Goal: Check status: Check status

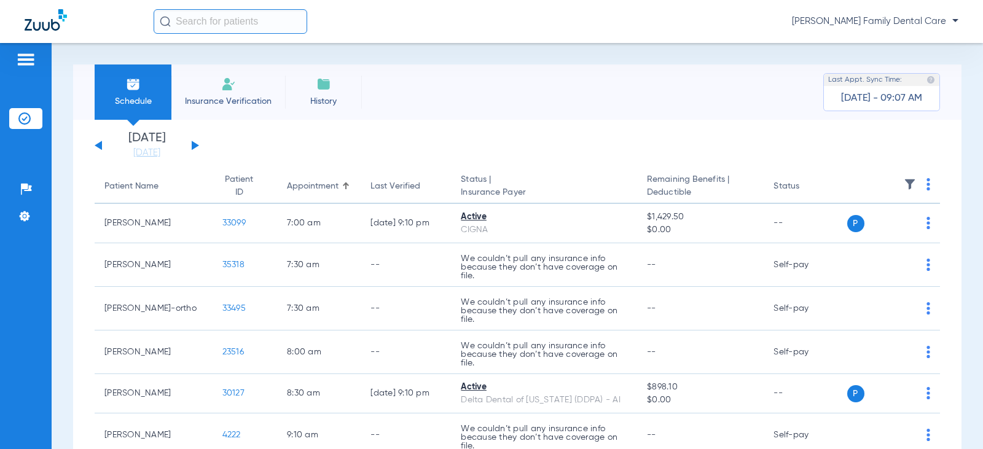
click at [194, 146] on button at bounding box center [195, 145] width 7 height 9
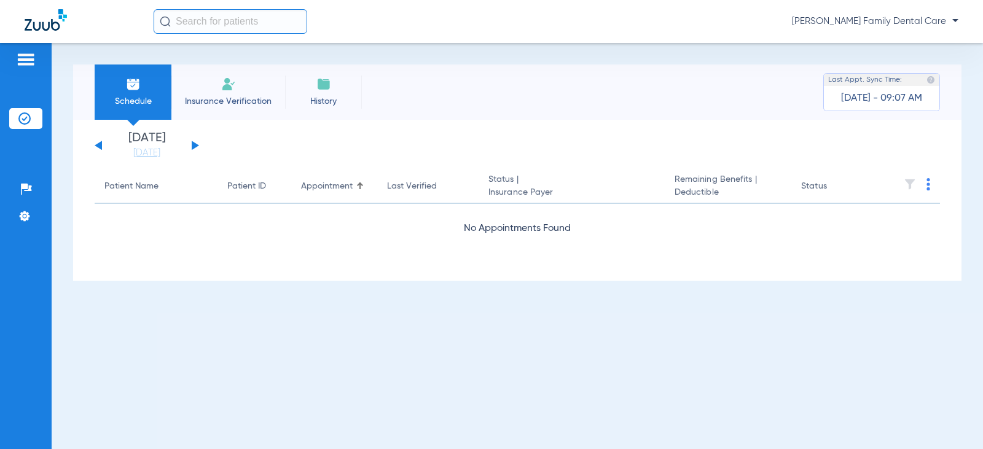
click at [194, 146] on button at bounding box center [195, 145] width 7 height 9
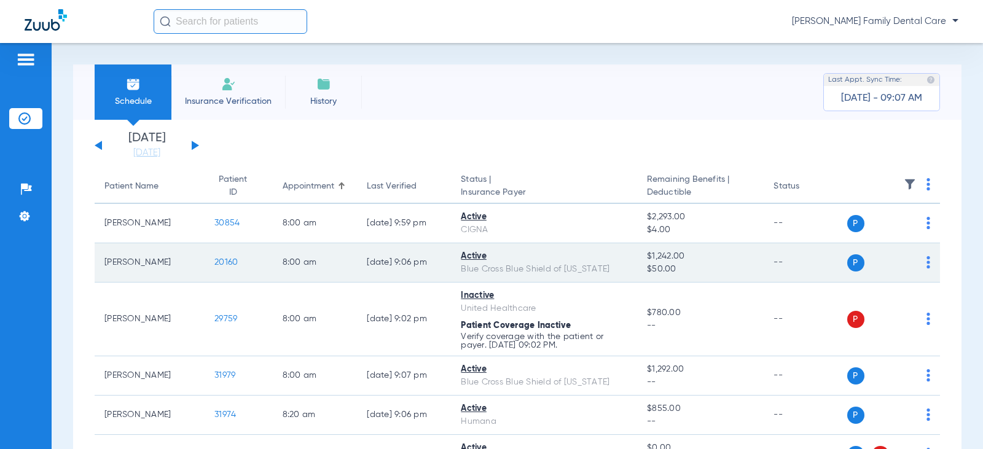
click at [217, 263] on span "20160" at bounding box center [225, 262] width 23 height 9
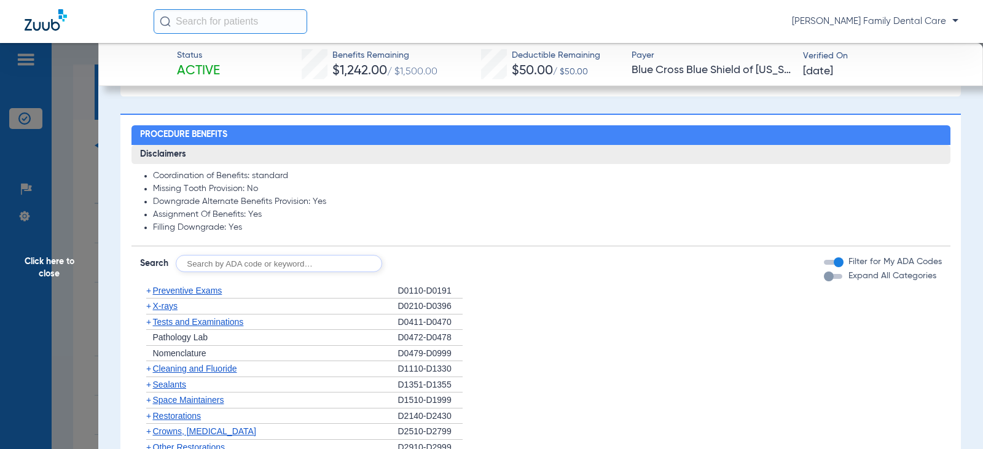
scroll to position [614, 0]
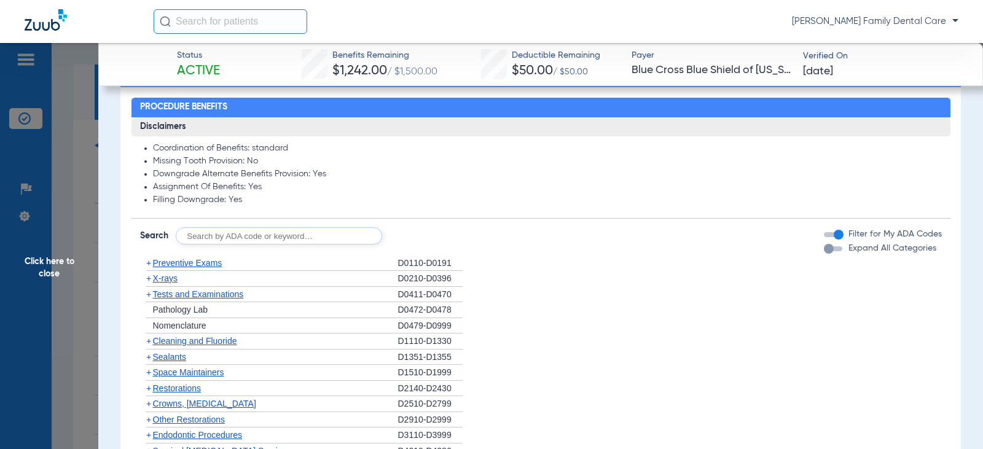
click at [147, 263] on span "+" at bounding box center [148, 263] width 5 height 10
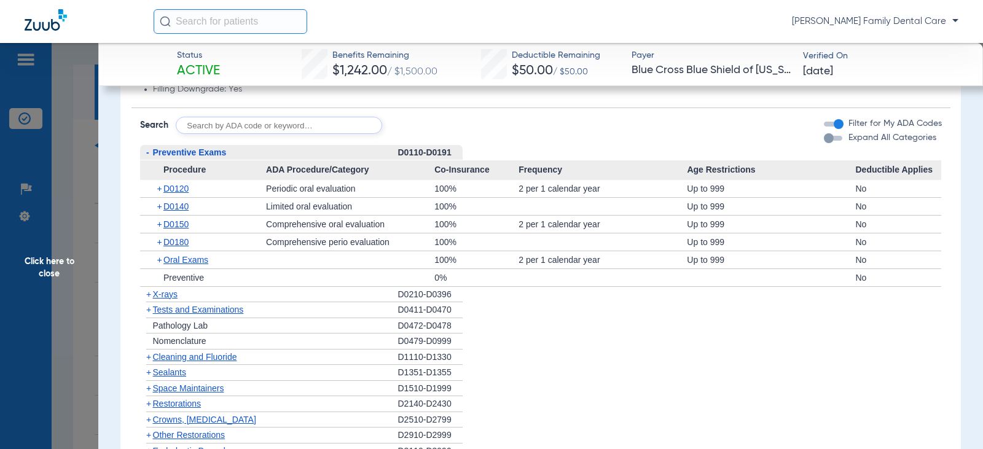
scroll to position [737, 0]
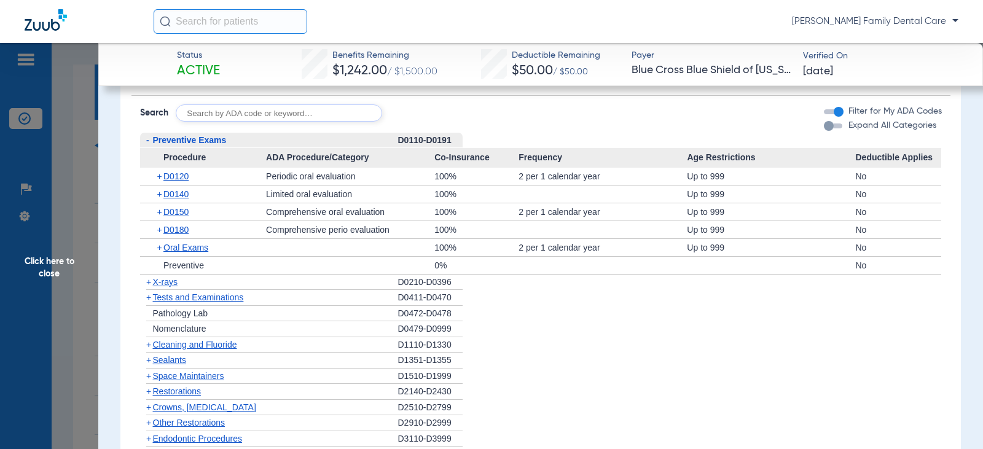
click at [147, 141] on span "-" at bounding box center [147, 140] width 3 height 10
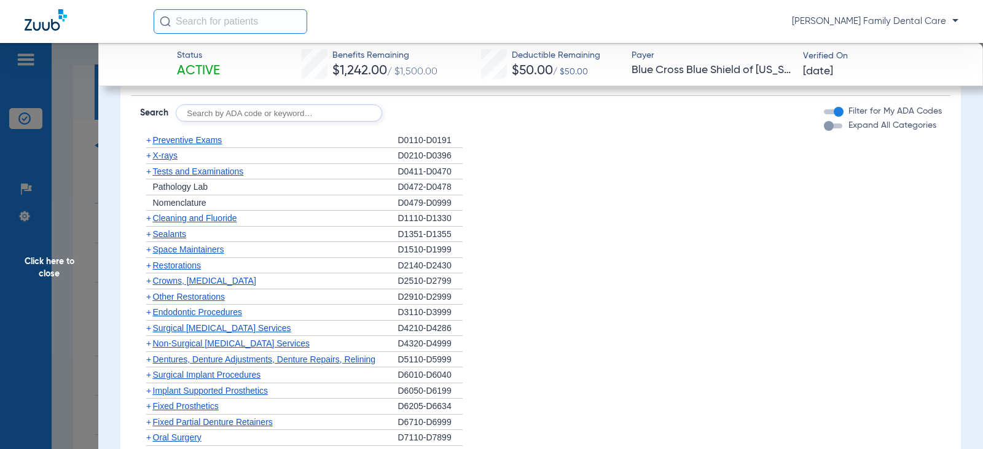
click at [149, 217] on span "+" at bounding box center [148, 218] width 5 height 10
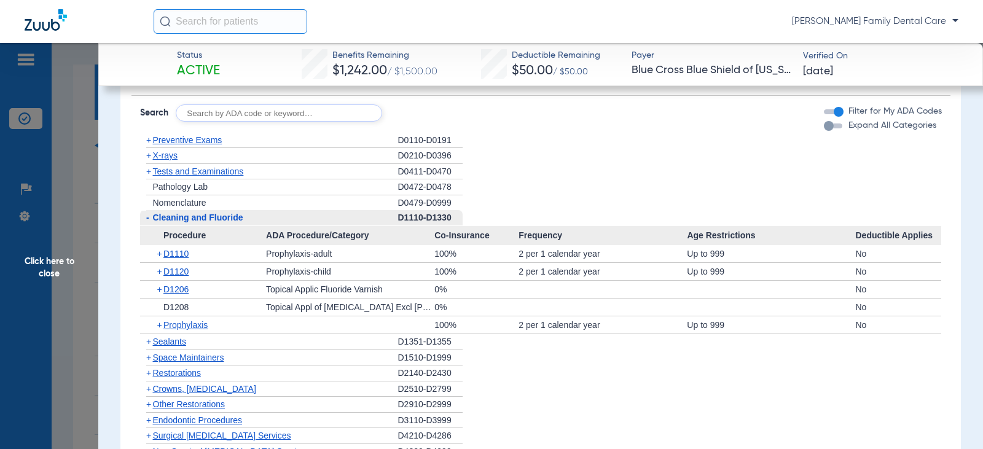
click at [145, 218] on span "-" at bounding box center [146, 217] width 13 height 15
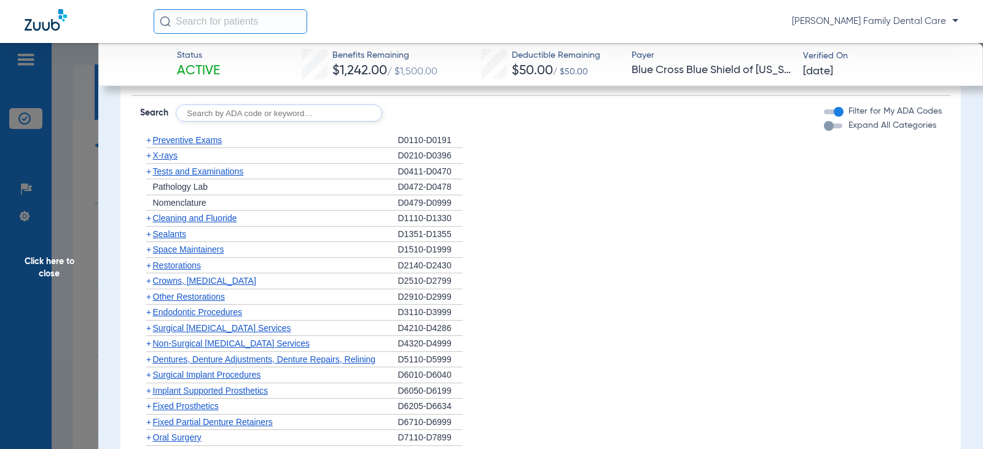
click at [148, 159] on span "+" at bounding box center [148, 155] width 5 height 10
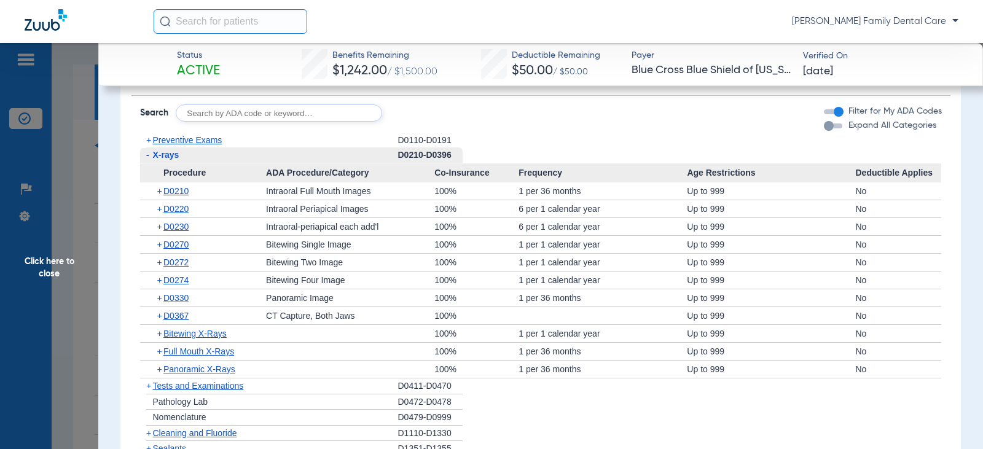
click at [148, 159] on span "-" at bounding box center [147, 155] width 3 height 10
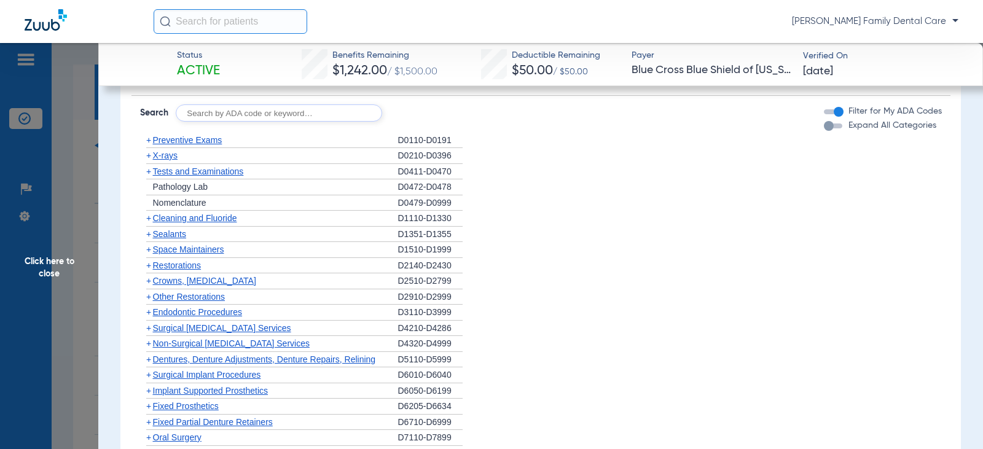
click at [149, 172] on span "+" at bounding box center [148, 171] width 5 height 10
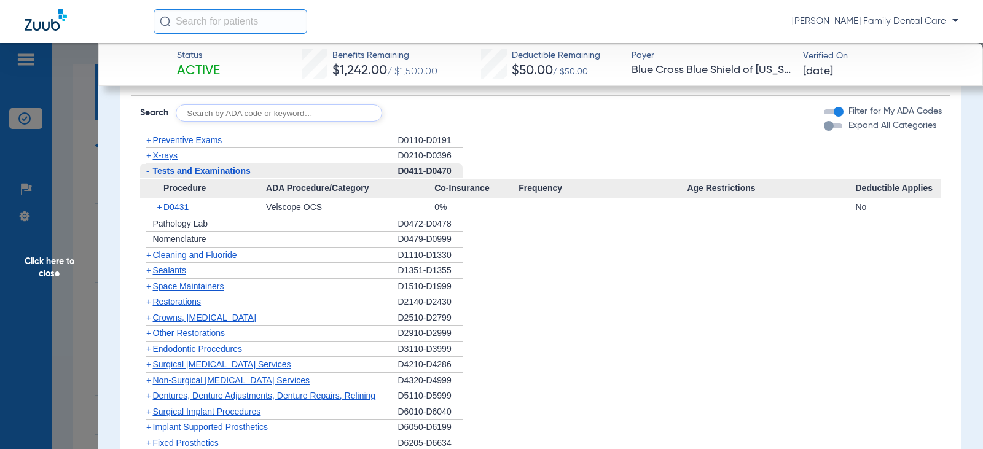
click at [149, 172] on span "-" at bounding box center [146, 170] width 13 height 15
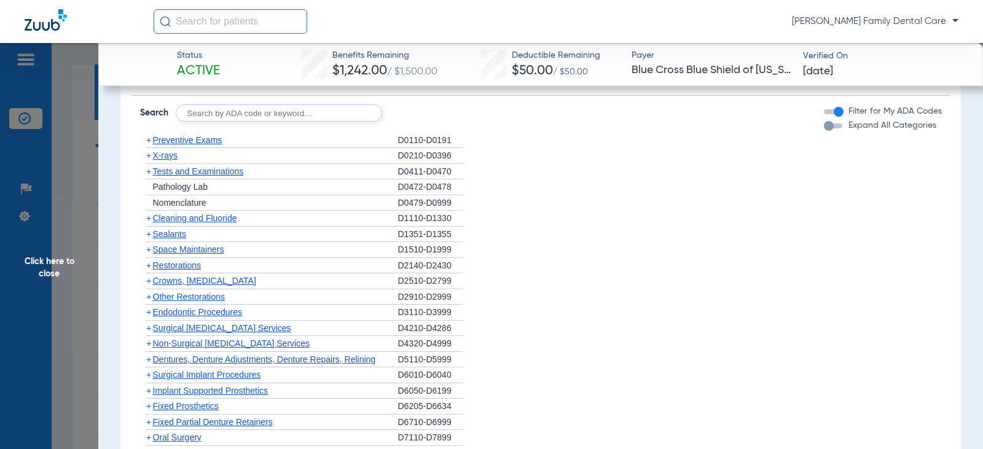
click at [150, 235] on span "+" at bounding box center [148, 234] width 5 height 10
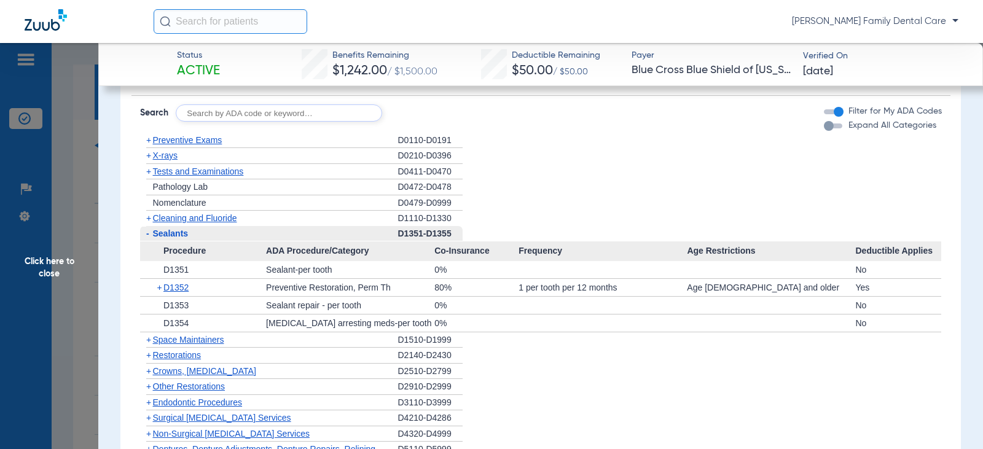
click at [150, 235] on span "-" at bounding box center [146, 233] width 13 height 15
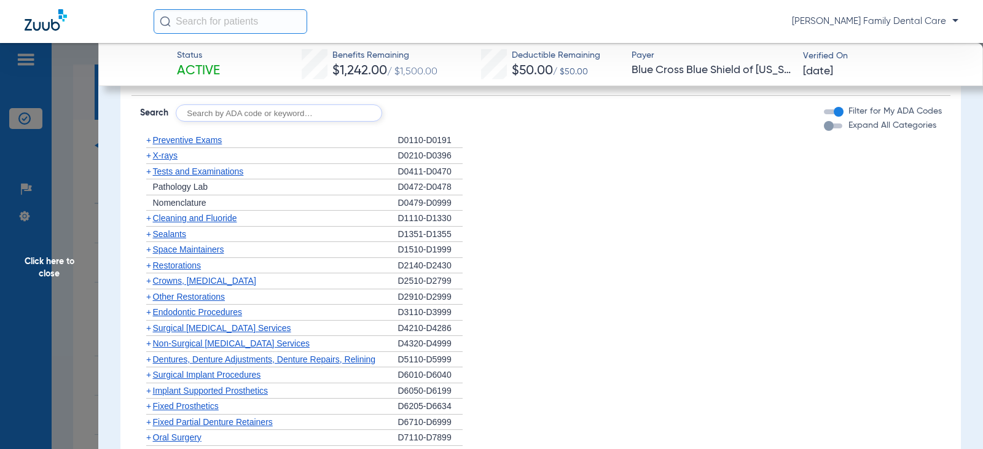
click at [147, 283] on span "+" at bounding box center [148, 281] width 5 height 10
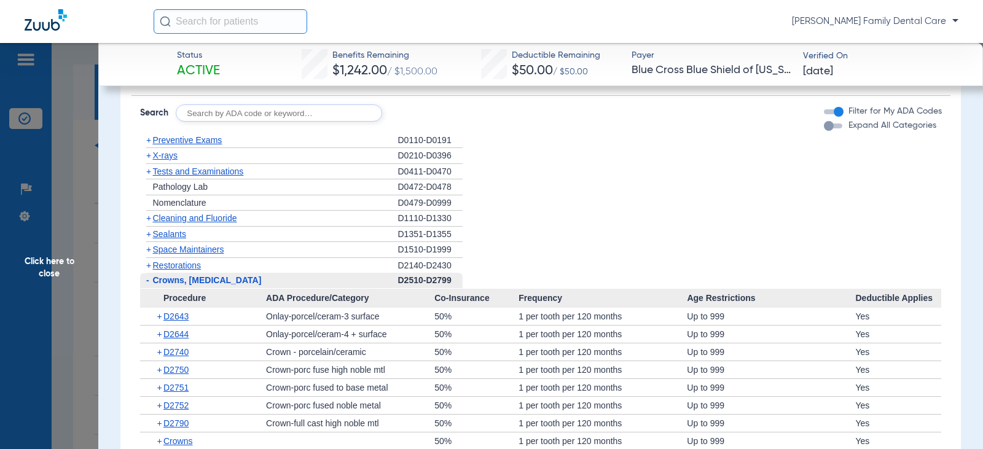
click at [147, 283] on span "-" at bounding box center [147, 280] width 3 height 10
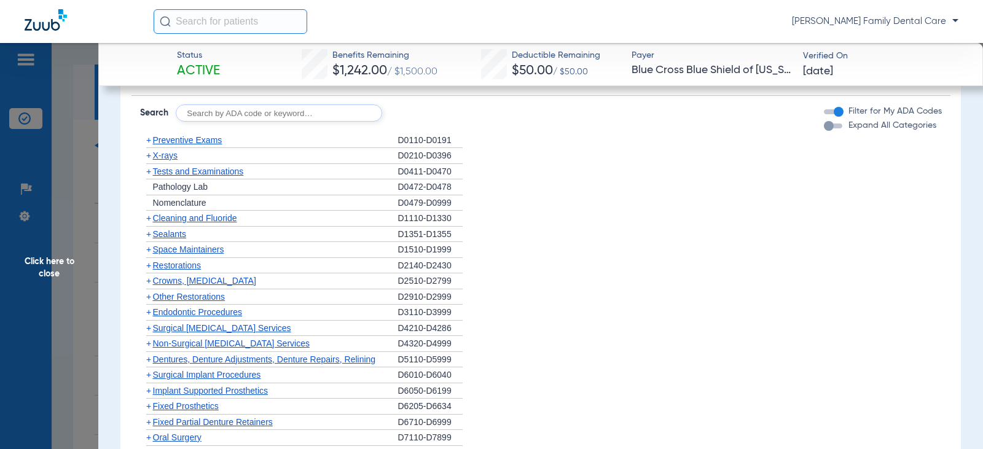
click at [150, 298] on span "+" at bounding box center [148, 297] width 5 height 10
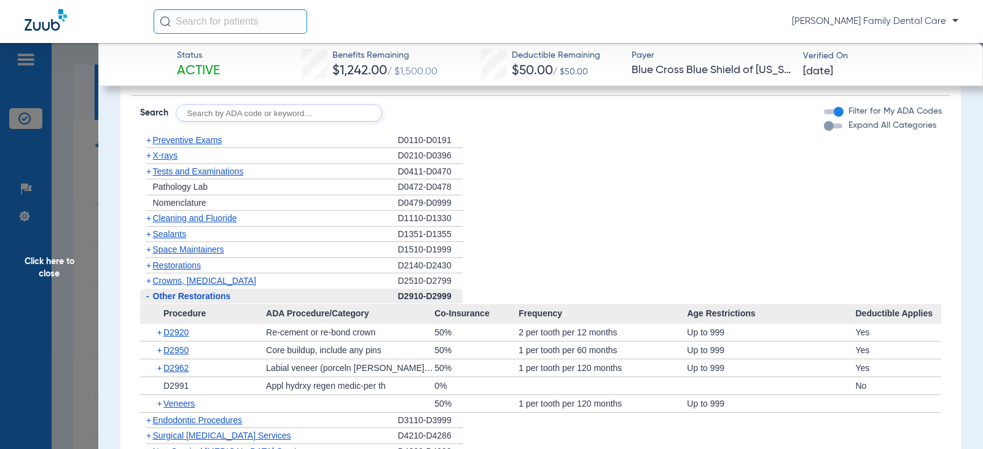
click at [147, 297] on span "-" at bounding box center [147, 296] width 3 height 10
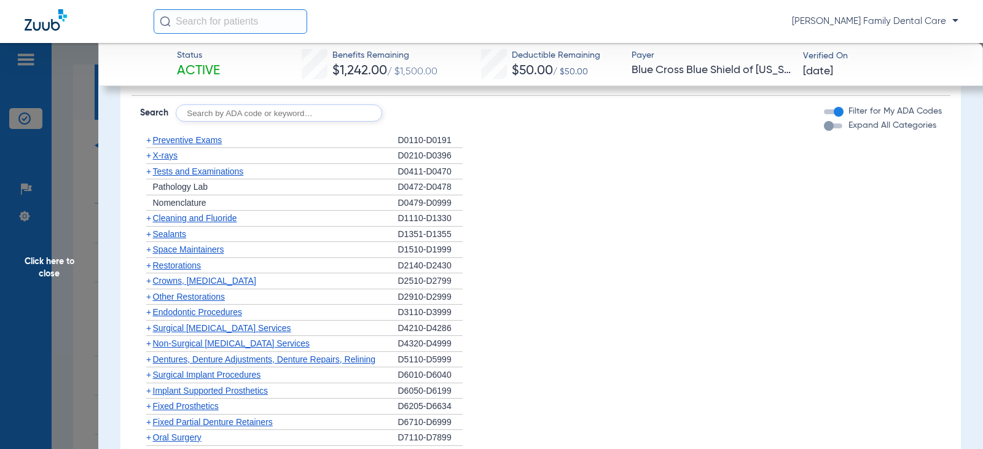
click at [148, 313] on span "+" at bounding box center [148, 312] width 5 height 10
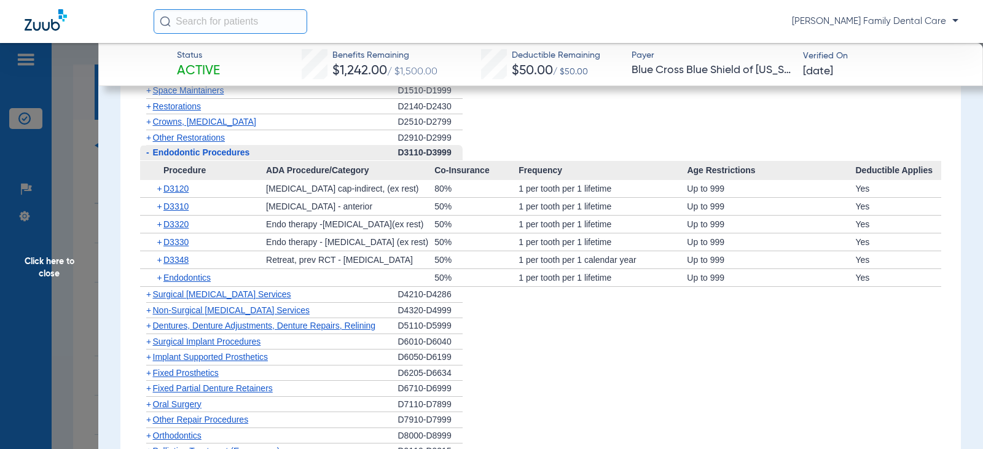
scroll to position [983, 0]
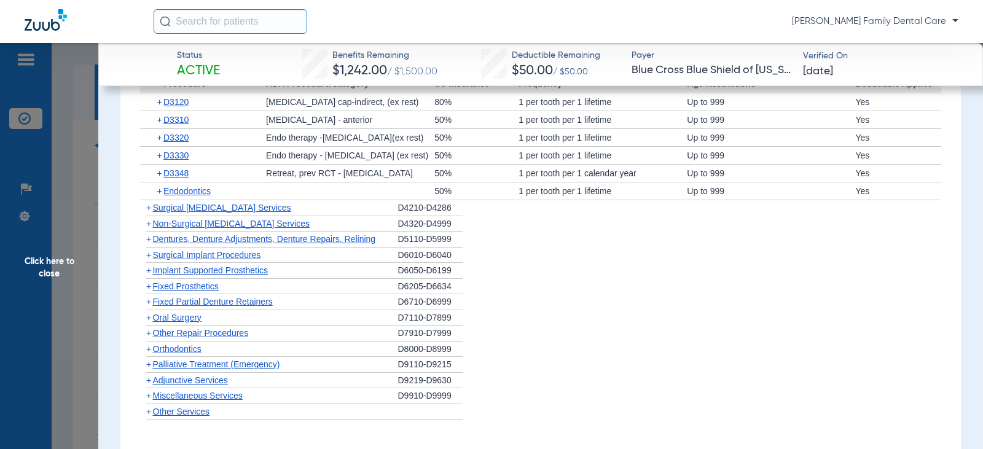
click at [148, 222] on span "+" at bounding box center [148, 224] width 5 height 10
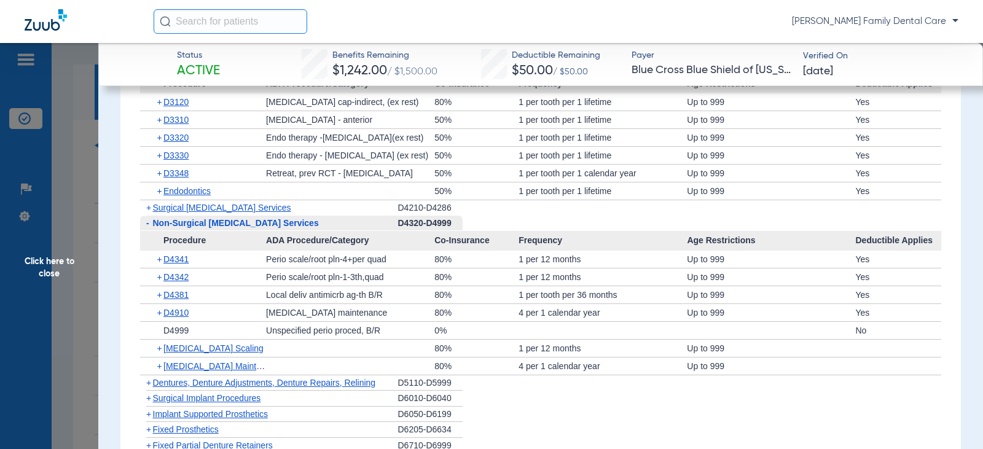
click at [148, 224] on span "-" at bounding box center [147, 223] width 3 height 10
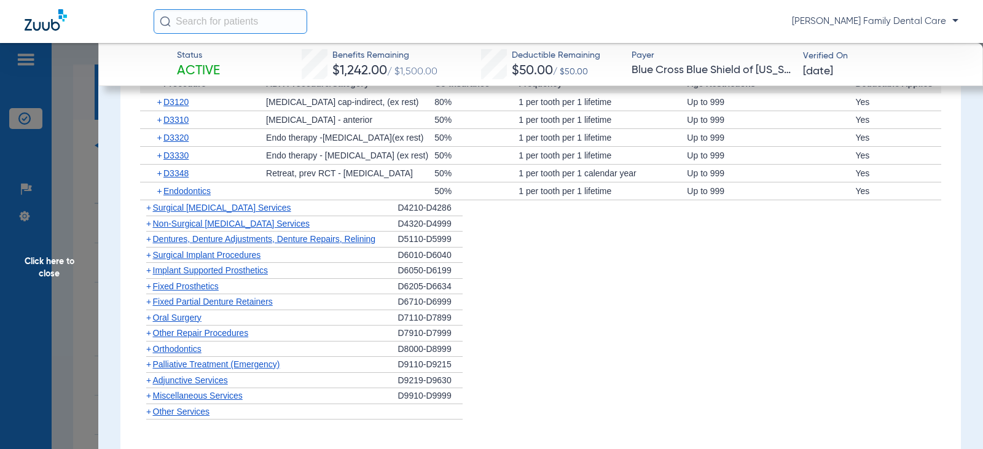
click at [150, 241] on span "+" at bounding box center [148, 239] width 5 height 10
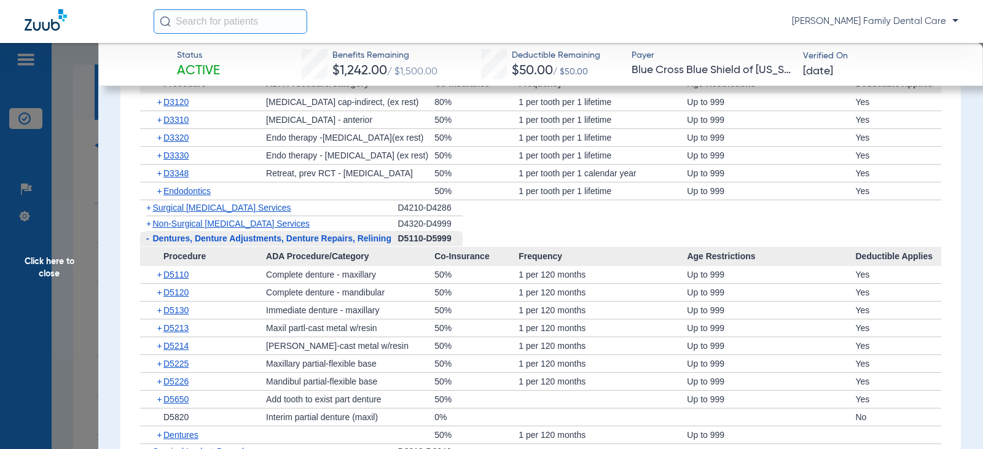
click at [150, 241] on span "-" at bounding box center [146, 238] width 13 height 15
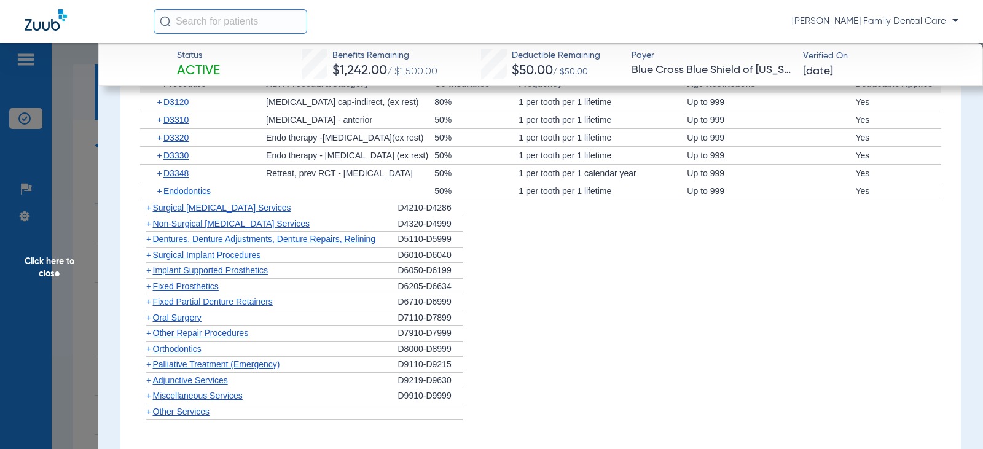
click at [149, 252] on span "+" at bounding box center [148, 255] width 5 height 10
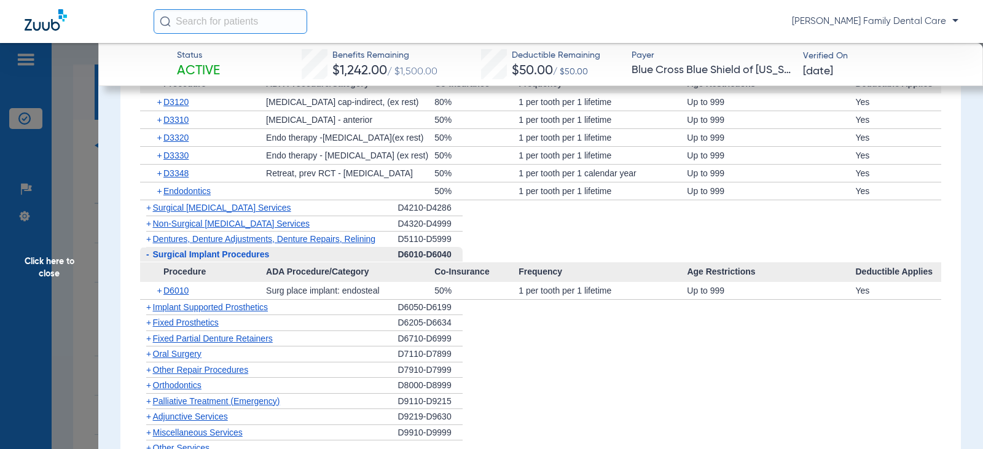
click at [149, 253] on span "-" at bounding box center [146, 254] width 13 height 15
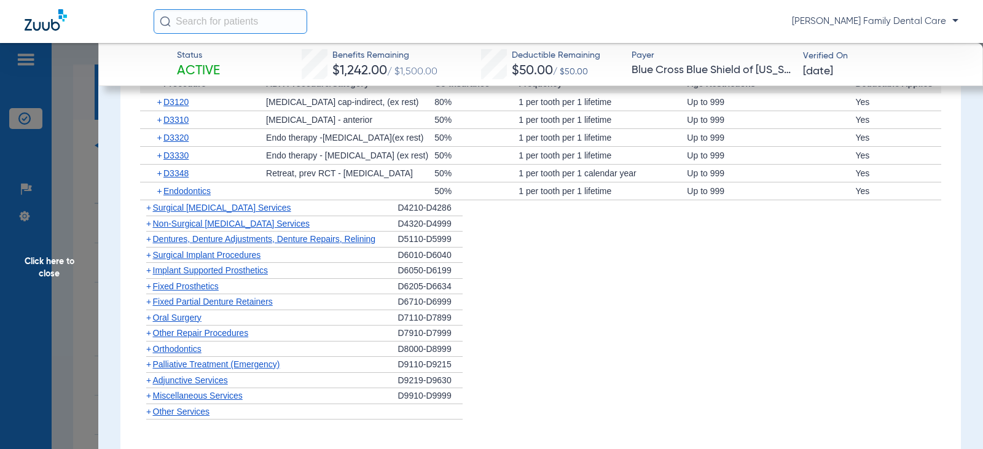
click at [149, 268] on span "+" at bounding box center [148, 270] width 5 height 10
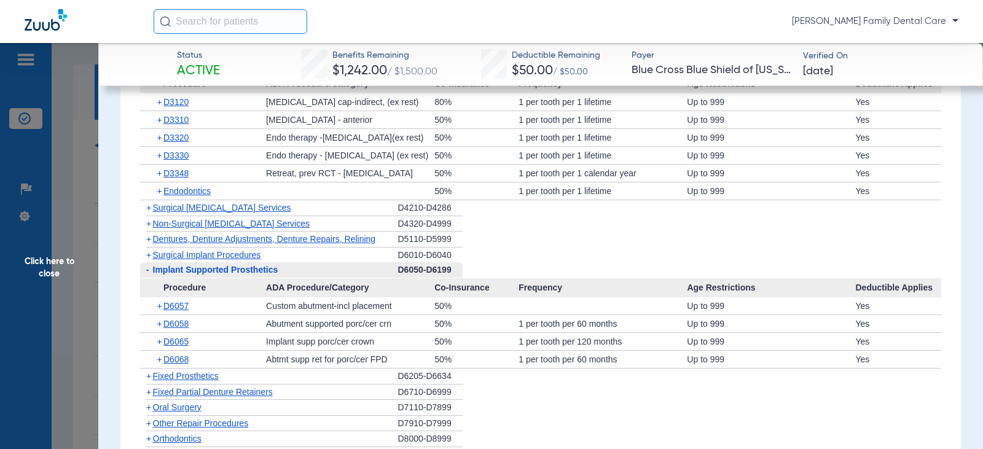
click at [149, 269] on span "-" at bounding box center [146, 269] width 13 height 15
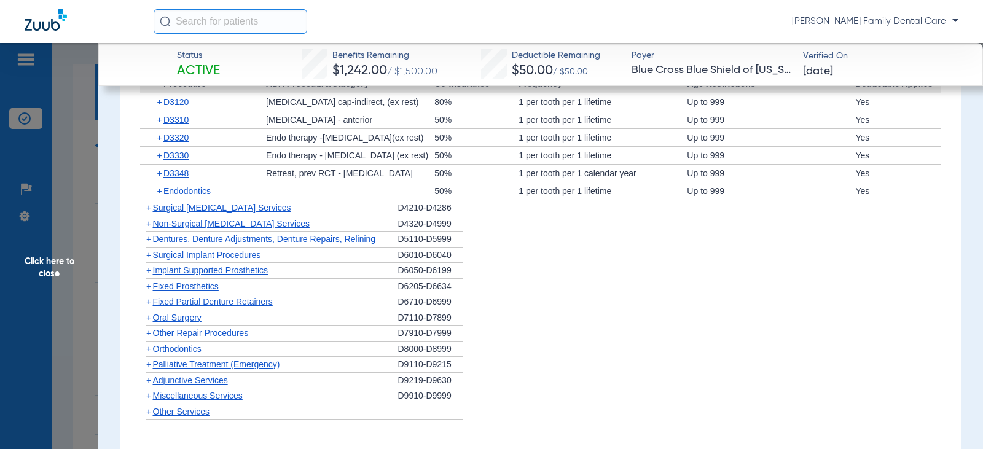
click at [152, 288] on span "+" at bounding box center [146, 286] width 13 height 15
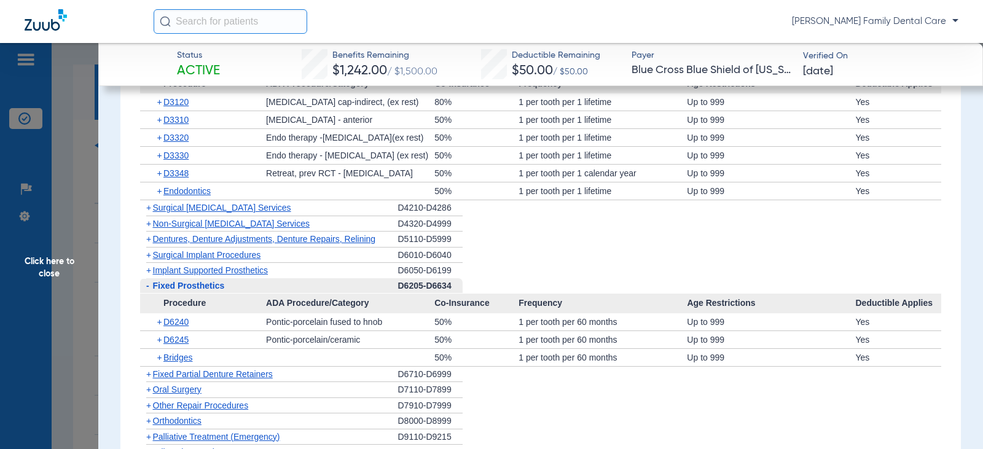
click at [152, 288] on span "-" at bounding box center [146, 285] width 13 height 15
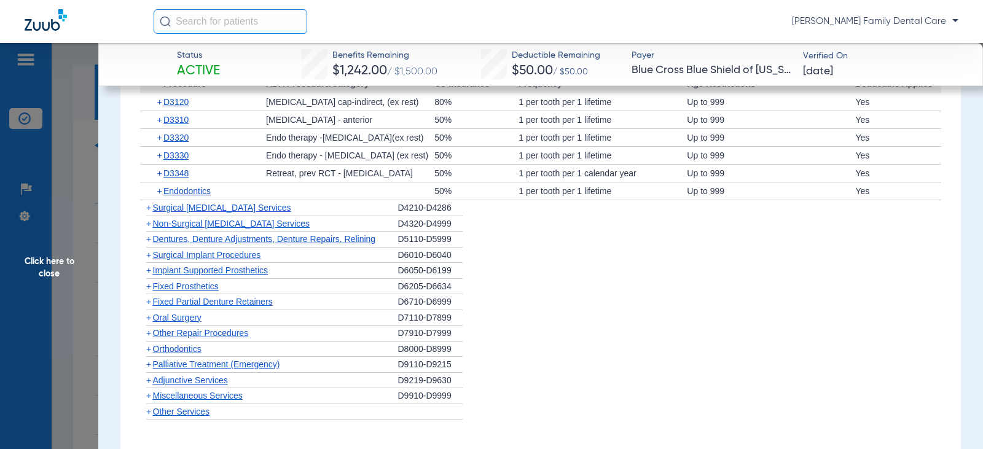
click at [148, 301] on span "+" at bounding box center [148, 302] width 5 height 10
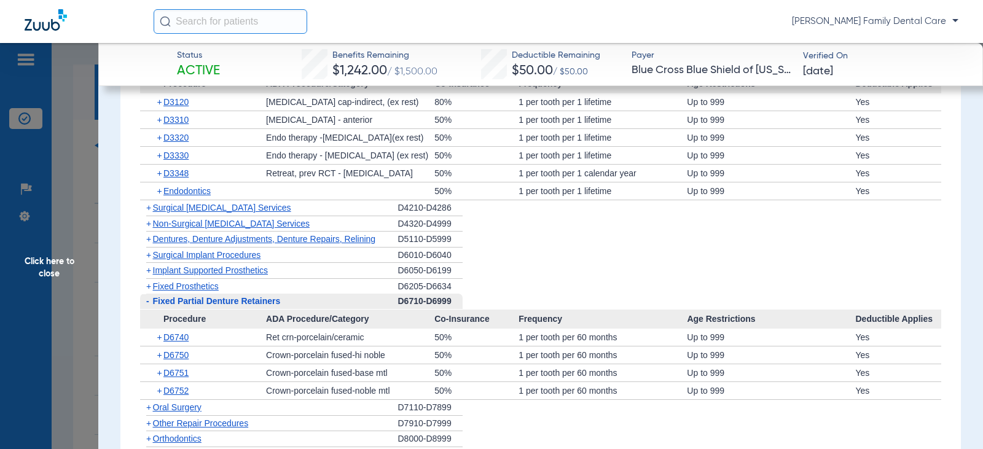
click at [148, 301] on span "-" at bounding box center [147, 301] width 3 height 10
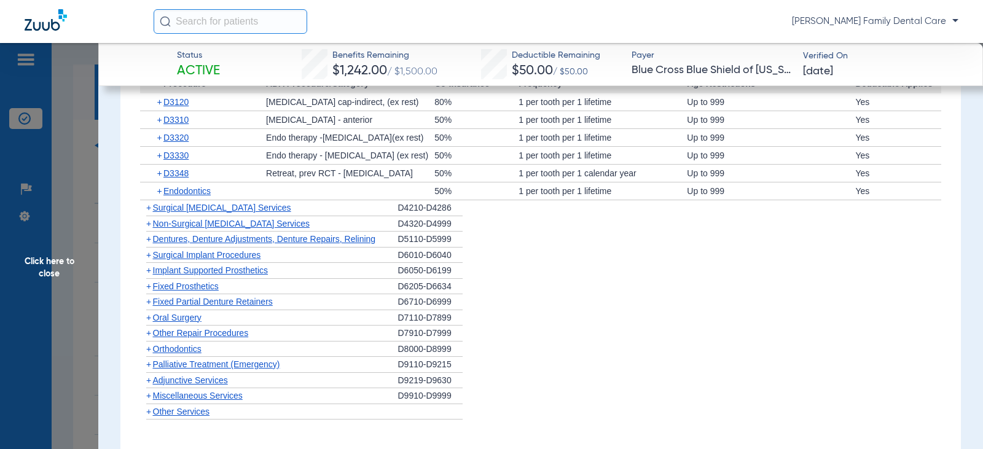
click at [148, 317] on span "+" at bounding box center [148, 318] width 5 height 10
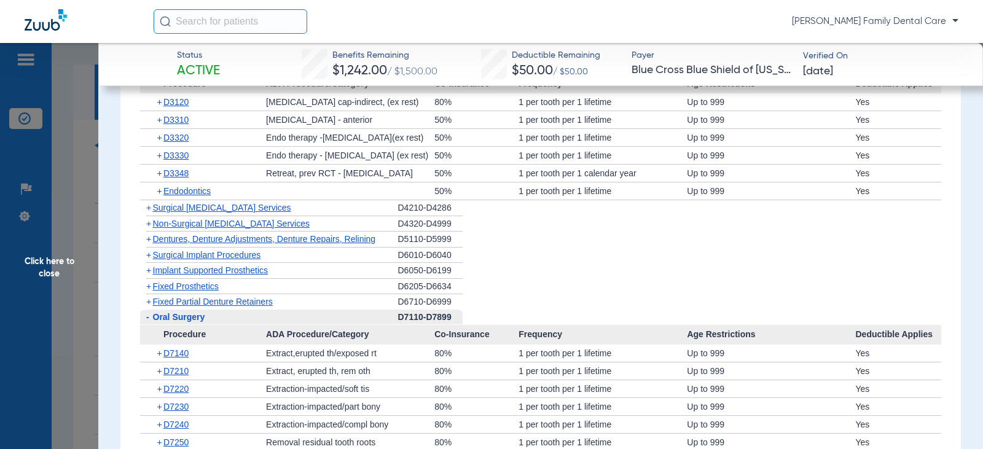
click at [148, 317] on span "-" at bounding box center [147, 317] width 3 height 10
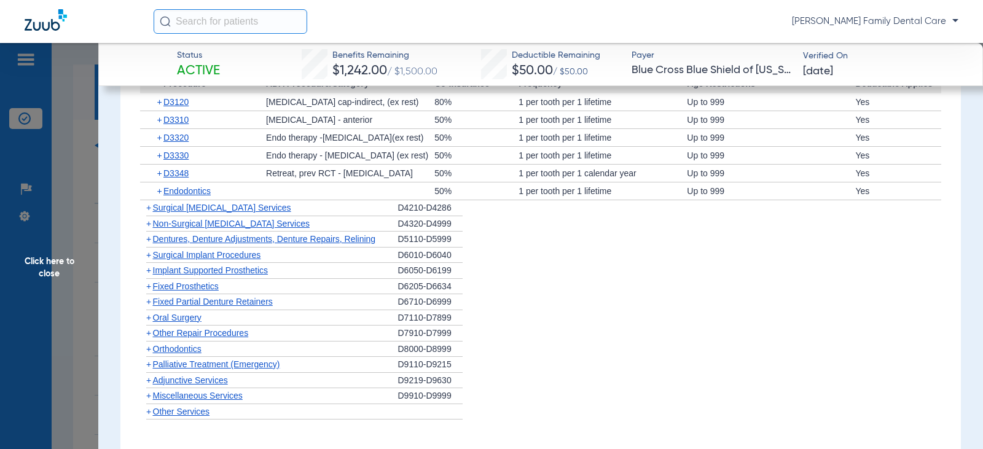
click at [150, 351] on span "+" at bounding box center [148, 349] width 5 height 10
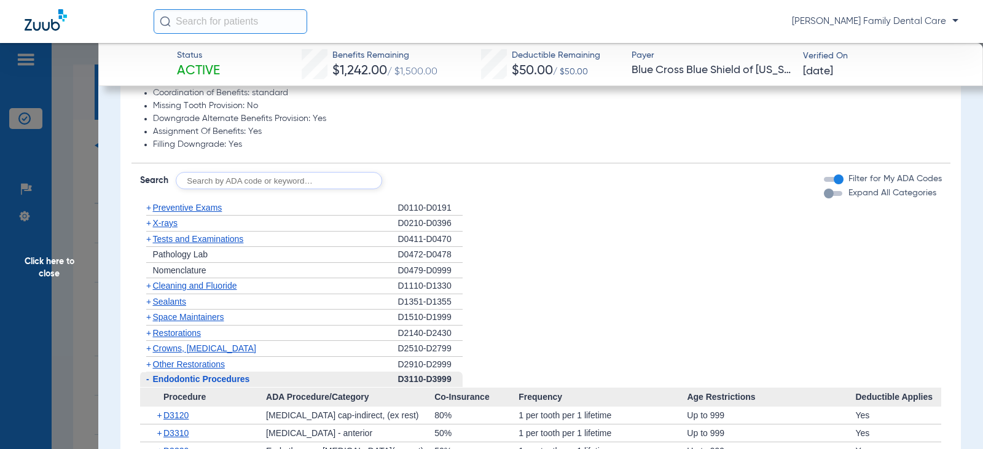
scroll to position [614, 0]
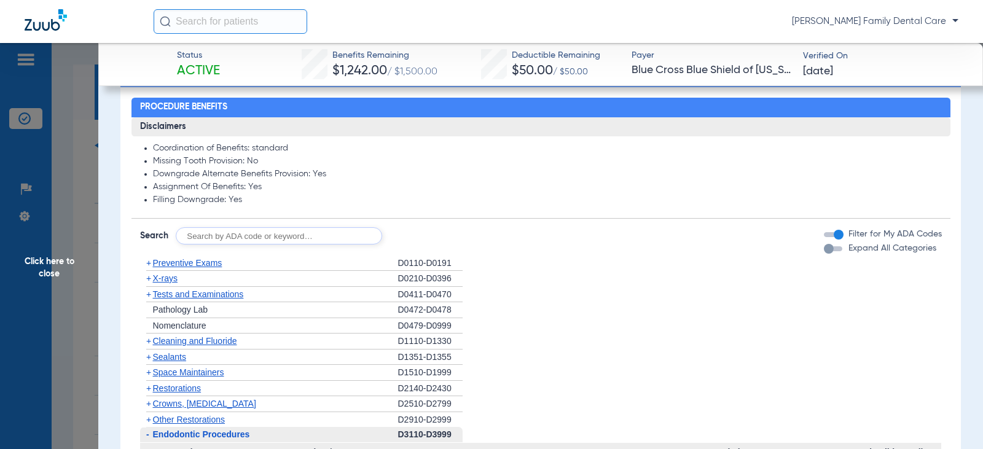
click at [149, 263] on span "+" at bounding box center [148, 263] width 5 height 10
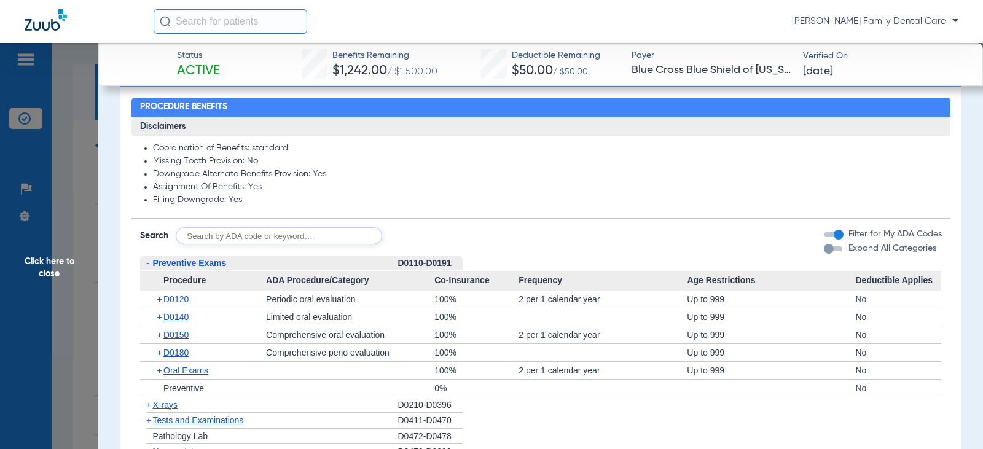
click at [47, 262] on span "Click here to close" at bounding box center [49, 267] width 98 height 449
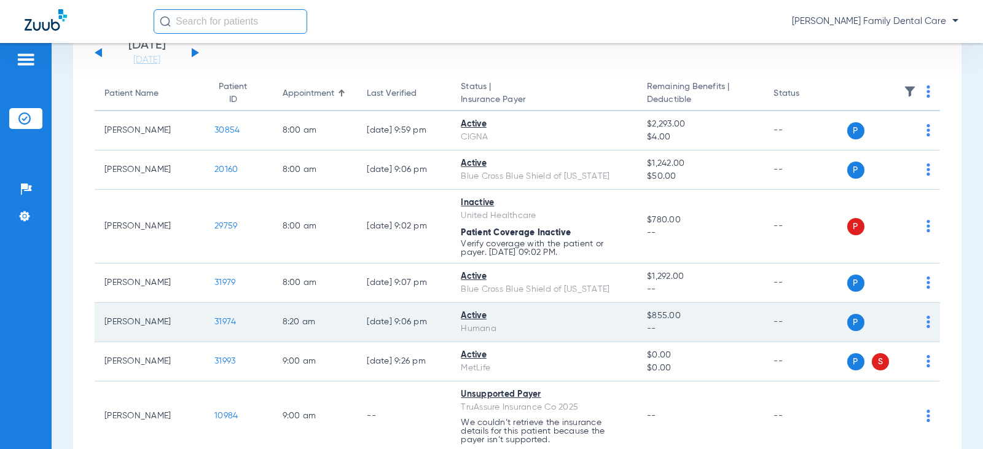
scroll to position [123, 0]
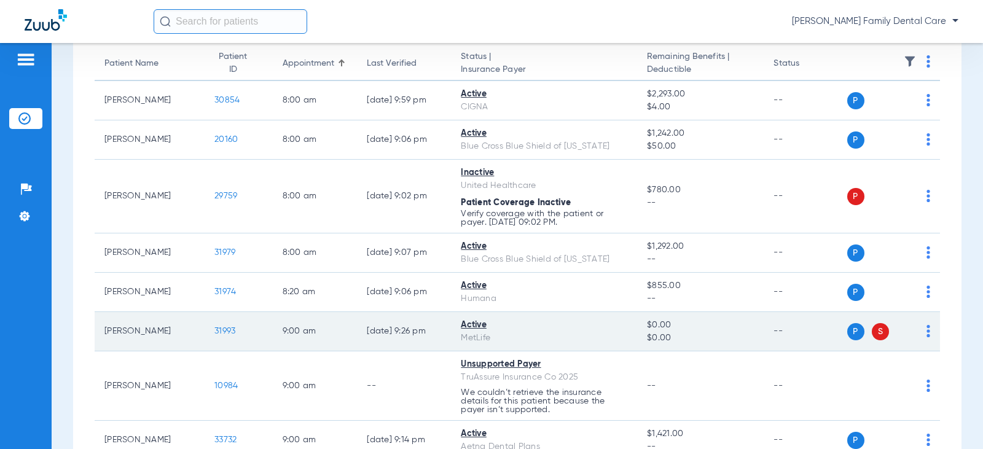
click at [214, 332] on span "31993" at bounding box center [224, 331] width 21 height 9
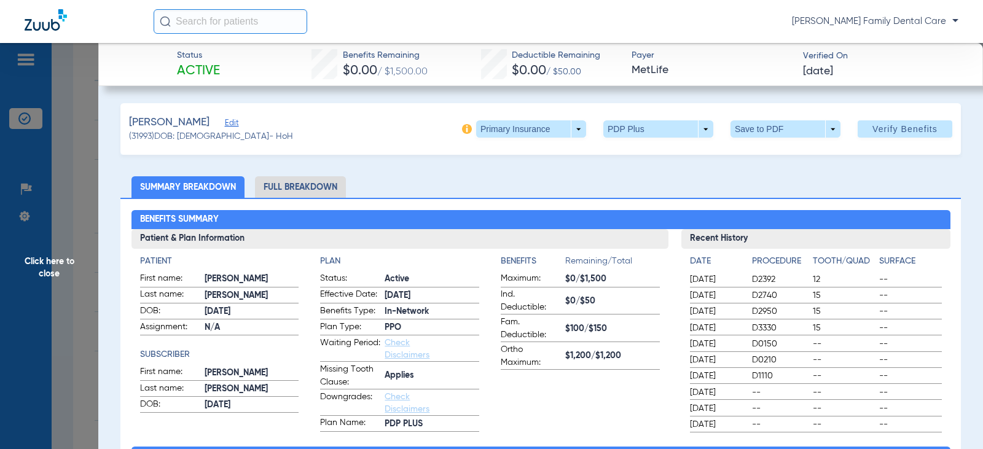
click at [324, 185] on li "Full Breakdown" at bounding box center [300, 186] width 91 height 21
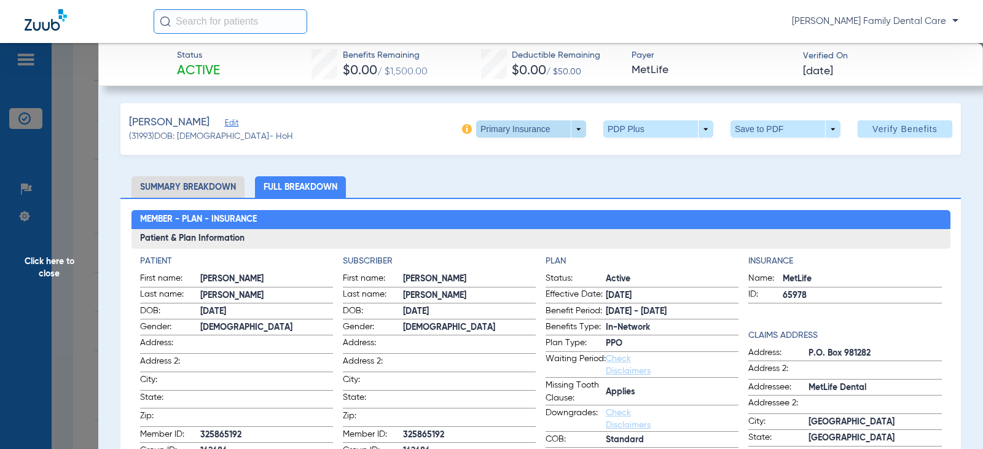
click at [575, 126] on span at bounding box center [531, 128] width 110 height 17
click at [570, 126] on div at bounding box center [491, 224] width 983 height 449
click at [527, 128] on span at bounding box center [530, 128] width 29 height 29
click at [518, 179] on span "Secondary Insurance" at bounding box center [517, 178] width 81 height 9
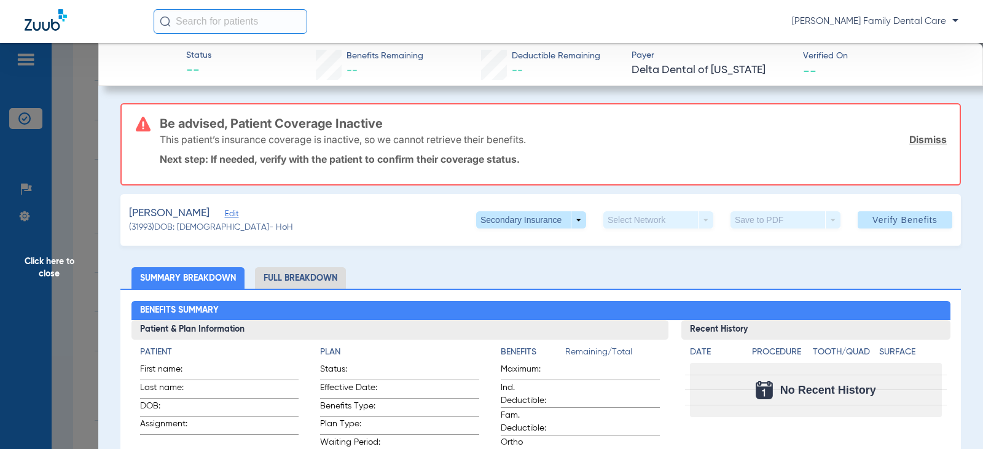
click at [60, 265] on span "Click here to close" at bounding box center [49, 267] width 98 height 449
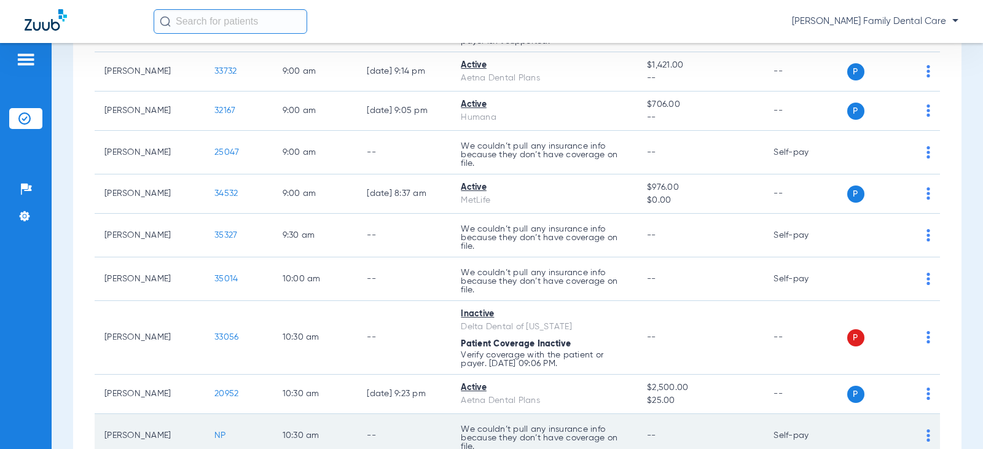
scroll to position [614, 0]
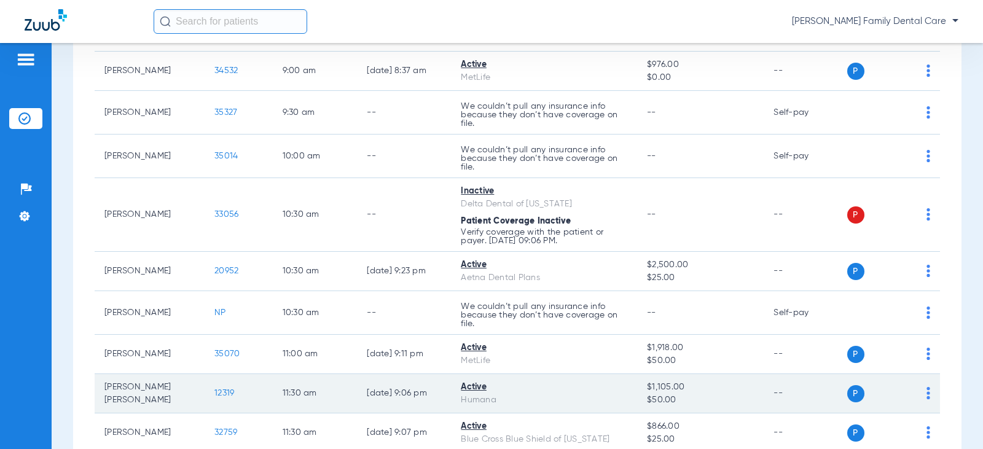
click at [214, 390] on span "12319" at bounding box center [224, 393] width 20 height 9
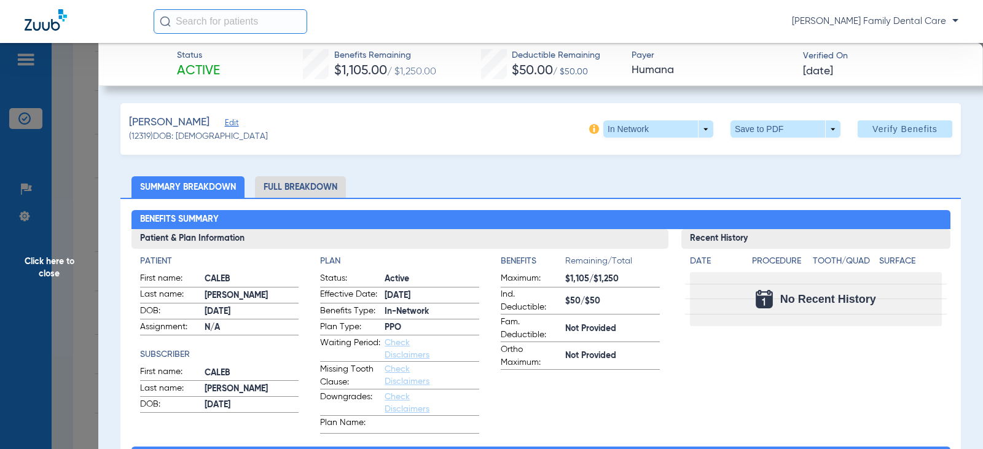
click at [297, 187] on li "Full Breakdown" at bounding box center [300, 186] width 91 height 21
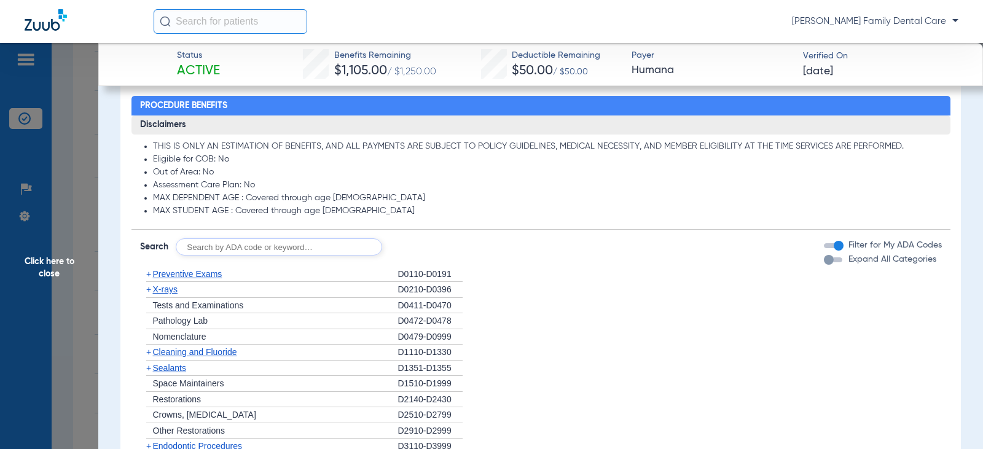
scroll to position [983, 0]
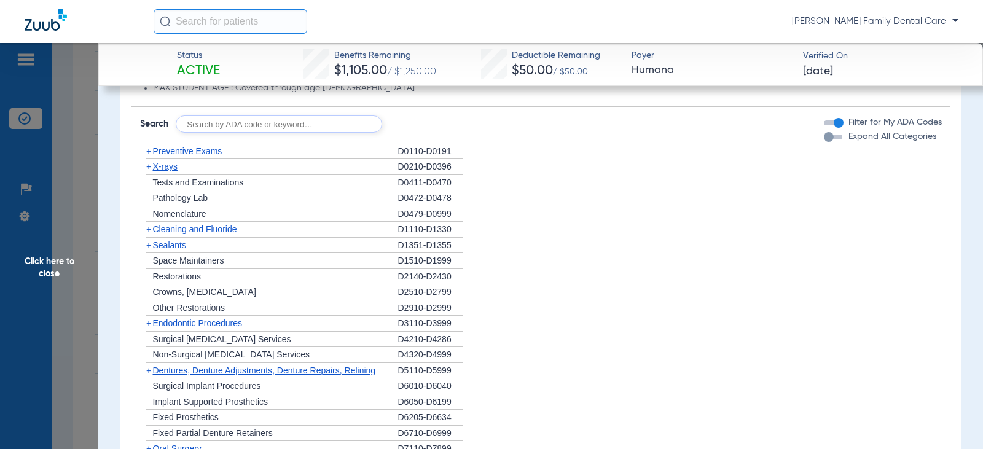
click at [147, 150] on span "+" at bounding box center [148, 151] width 5 height 10
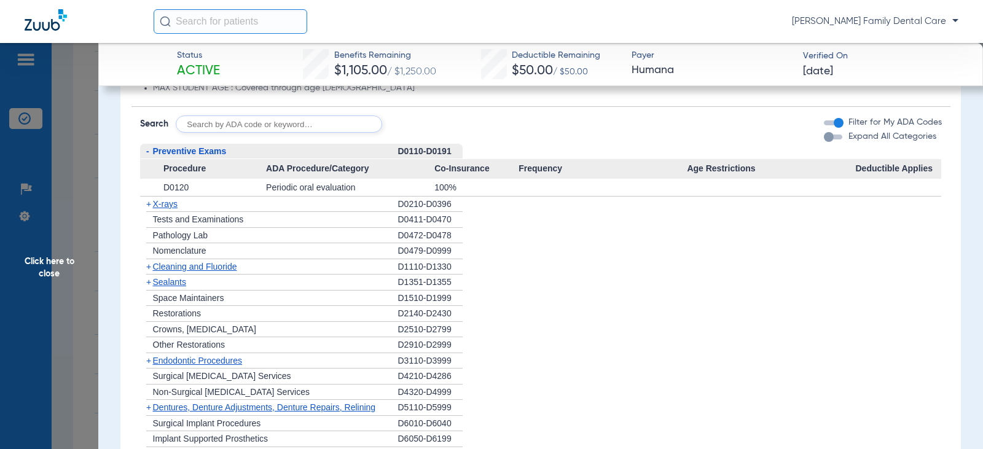
click at [149, 204] on span "+" at bounding box center [148, 204] width 5 height 10
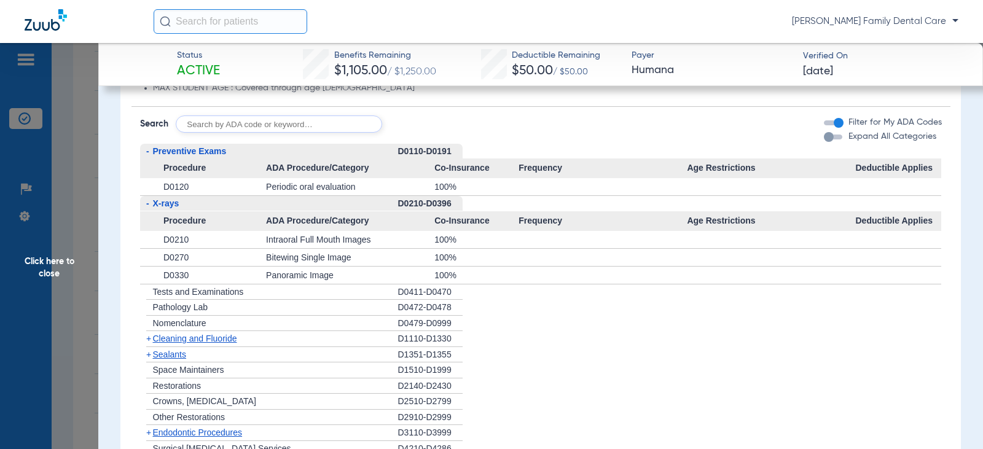
click at [65, 263] on span "Click here to close" at bounding box center [49, 267] width 98 height 449
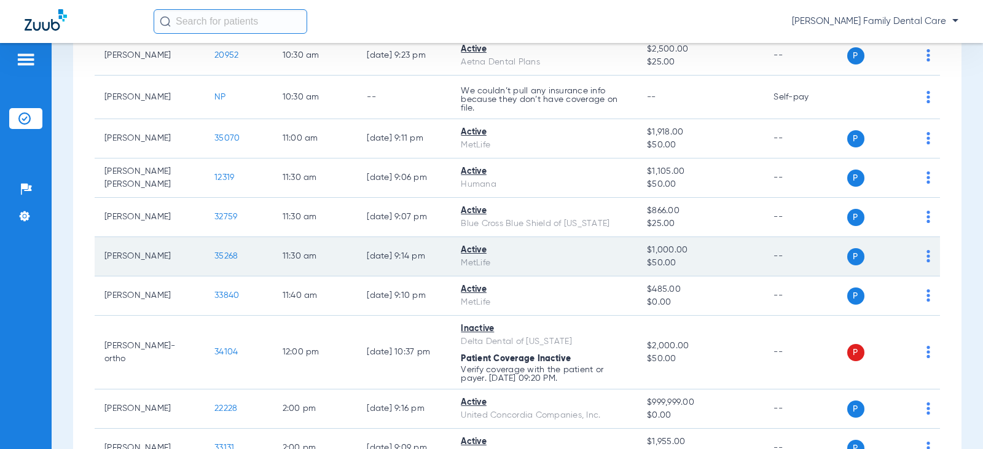
scroll to position [860, 0]
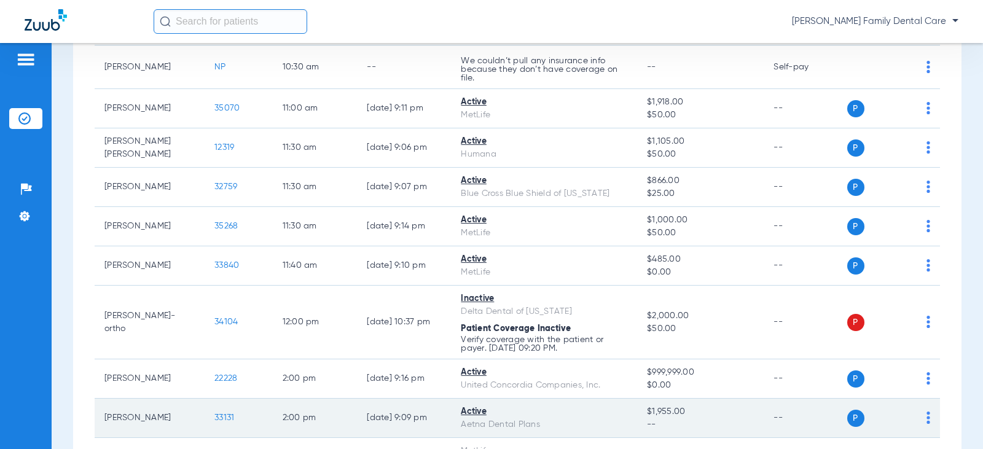
click at [215, 415] on span "33131" at bounding box center [224, 417] width 20 height 9
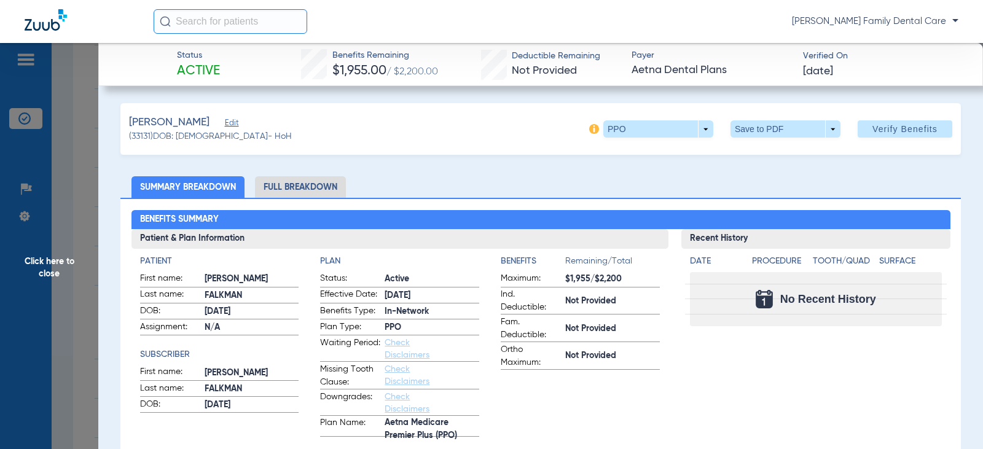
click at [295, 187] on li "Full Breakdown" at bounding box center [300, 186] width 91 height 21
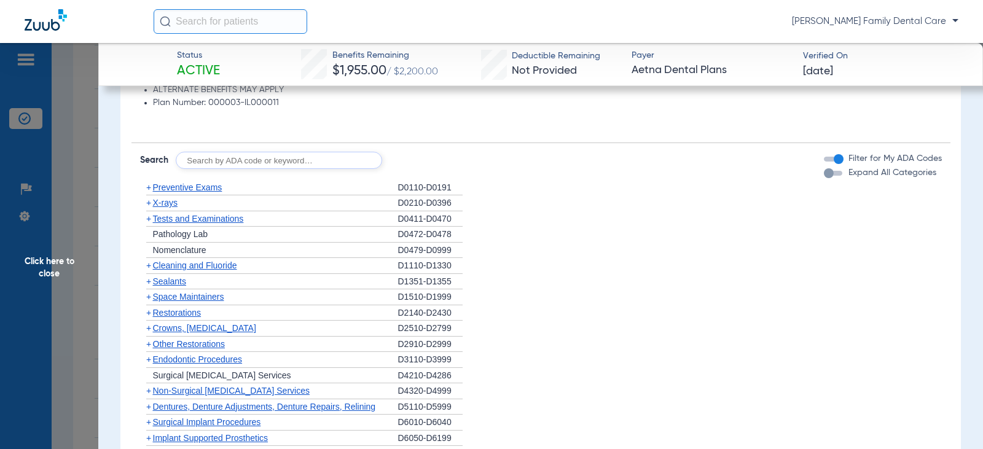
scroll to position [983, 0]
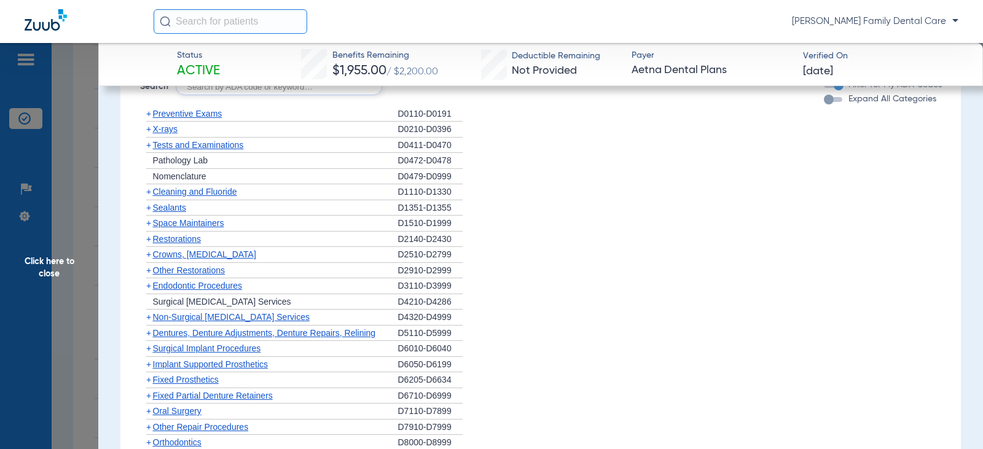
click at [147, 115] on span "+" at bounding box center [148, 114] width 5 height 10
